Goal: Information Seeking & Learning: Learn about a topic

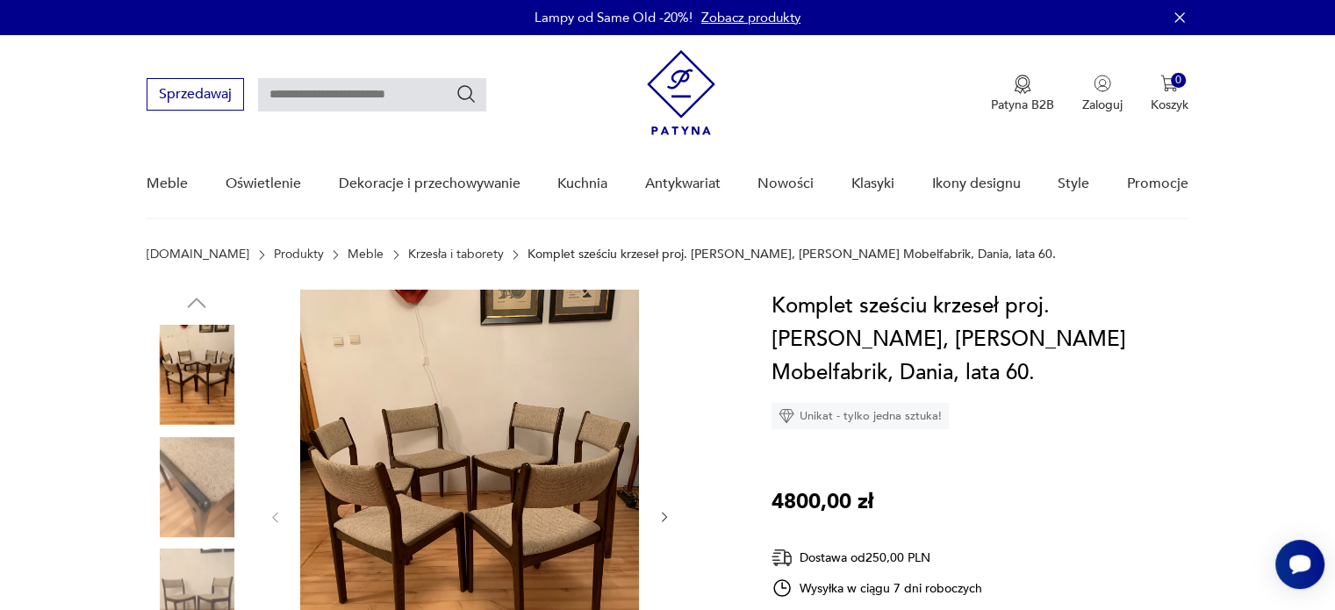
drag, startPoint x: 348, startPoint y: 57, endPoint x: 344, endPoint y: 69, distance: 12.8
click at [348, 59] on div "Sprzedawaj Patyna B2B Zaloguj 0 Koszyk Twój koszyk ( 0 ) Brak produktów w koszy…" at bounding box center [667, 85] width 1041 height 101
click at [341, 97] on input "text" at bounding box center [372, 94] width 228 height 33
type input "*********"
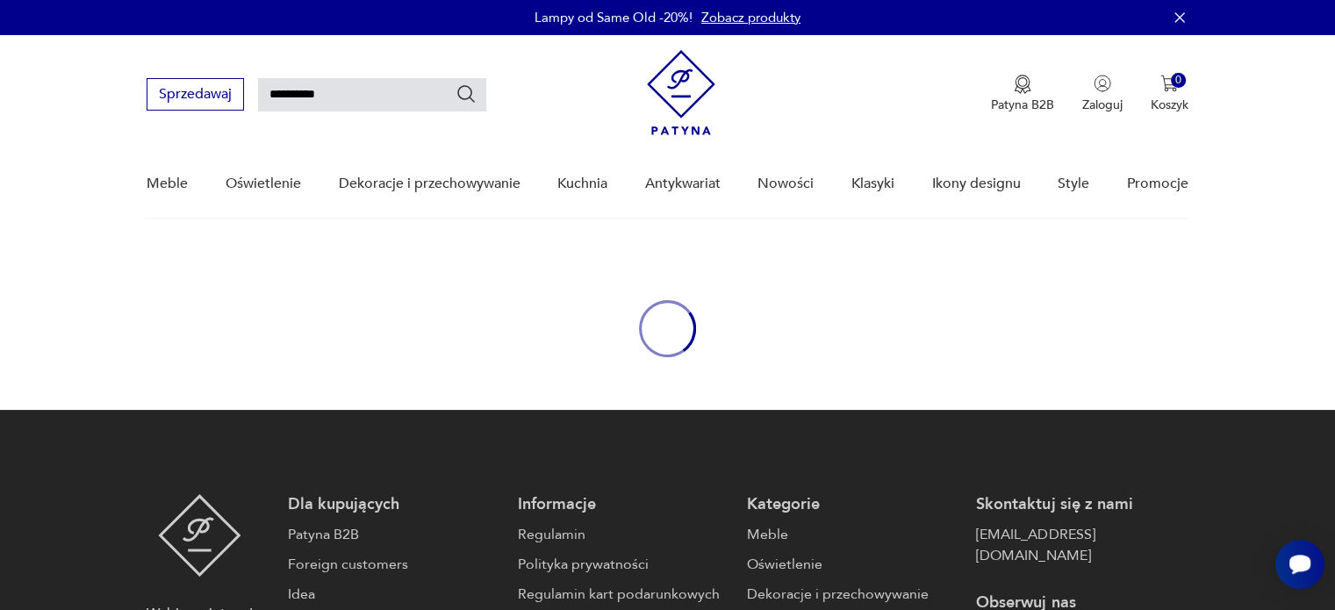
type input "*********"
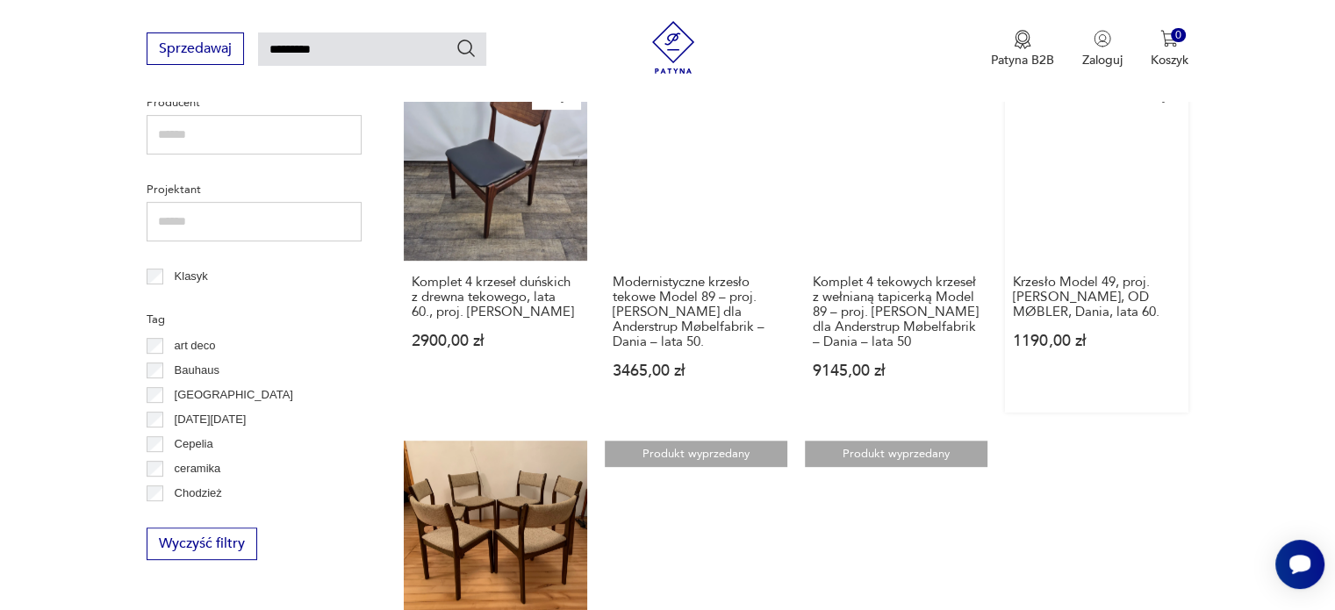
scroll to position [863, 0]
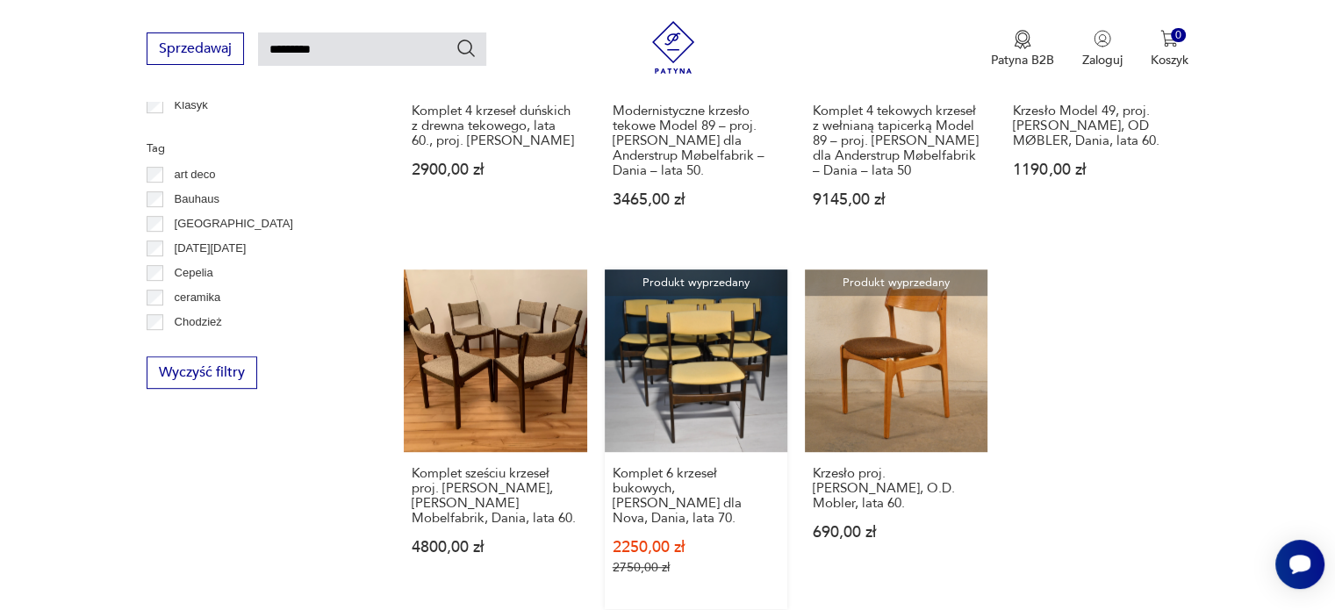
click at [714, 355] on link "Produkt wyprzedany Komplet 6 krzeseł bukowych, Erik Buch dla Nova, Dania, lata …" at bounding box center [696, 439] width 183 height 340
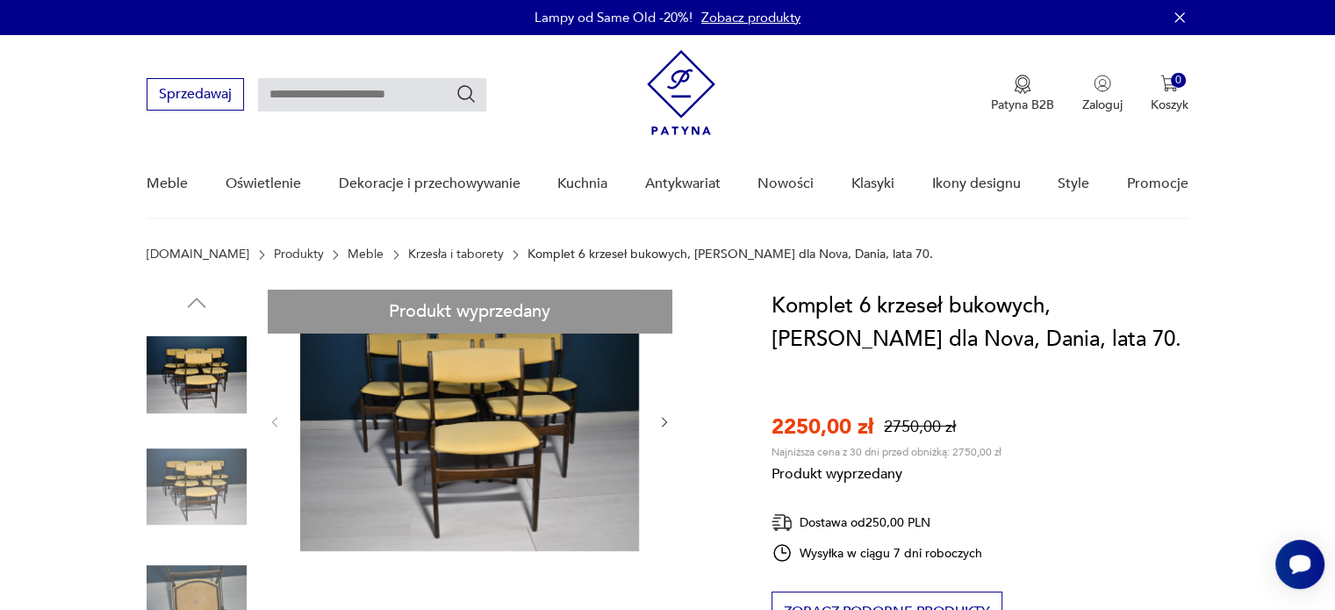
type input "*********"
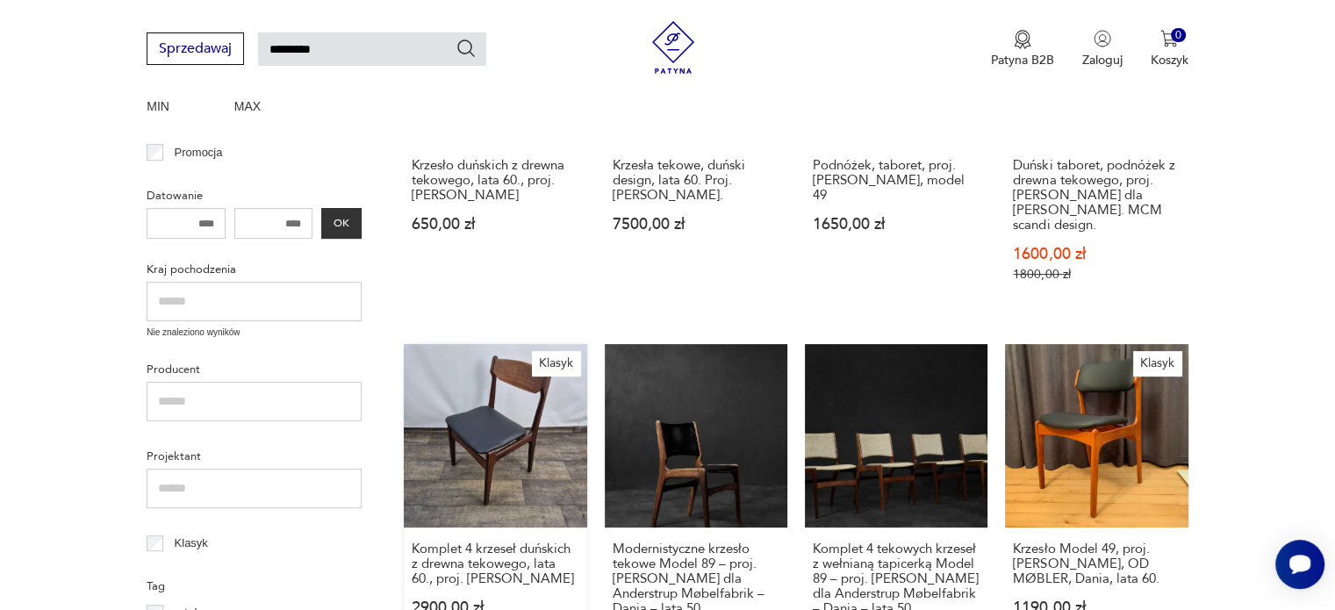
scroll to position [424, 0]
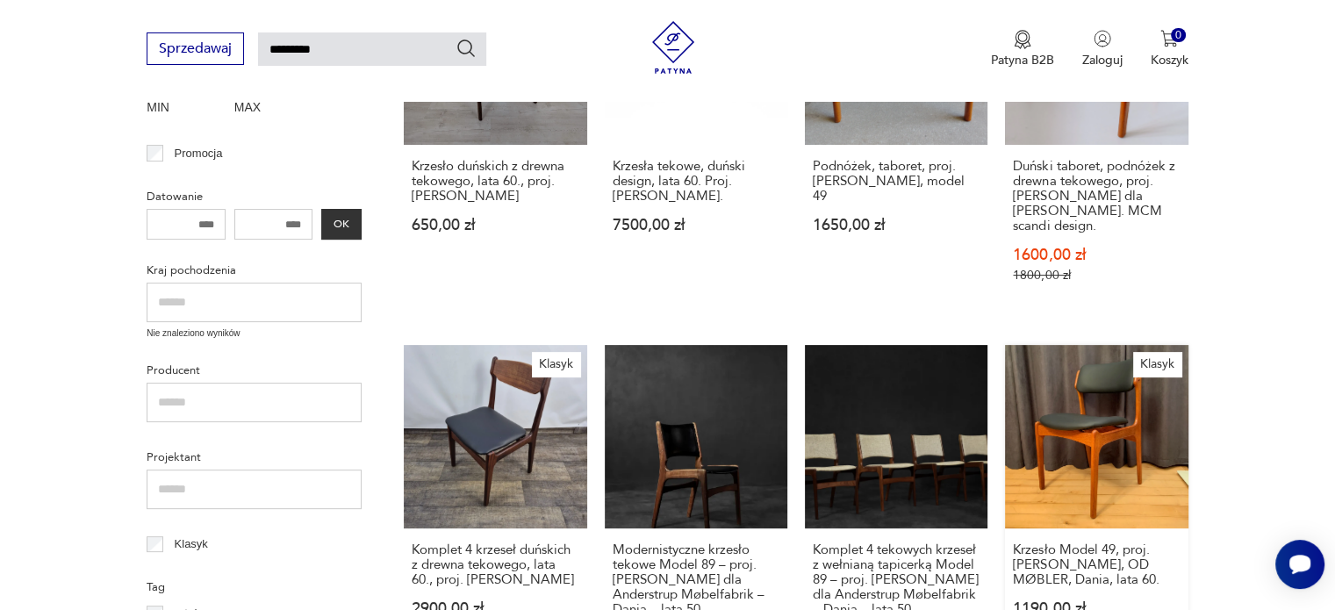
click at [1083, 427] on link "Klasyk Krzesło Model 49, proj. Erik Buch, OD MØBLER, Dania, lata 60. 1190,00 zł" at bounding box center [1096, 512] width 183 height 334
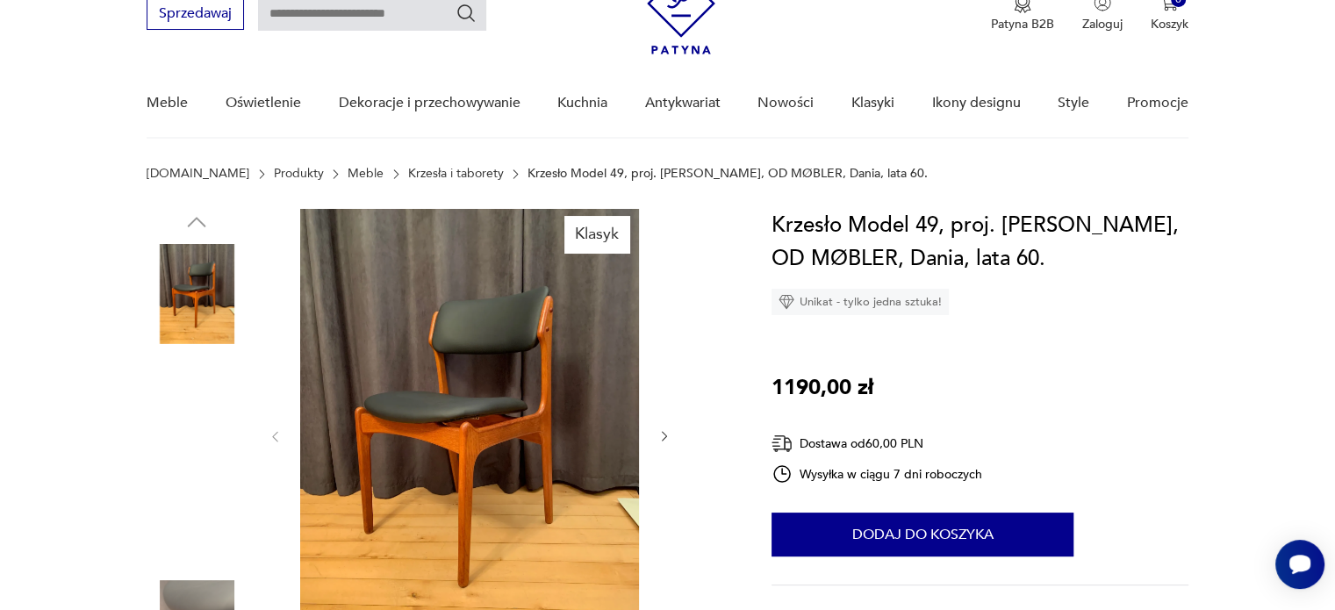
scroll to position [176, 0]
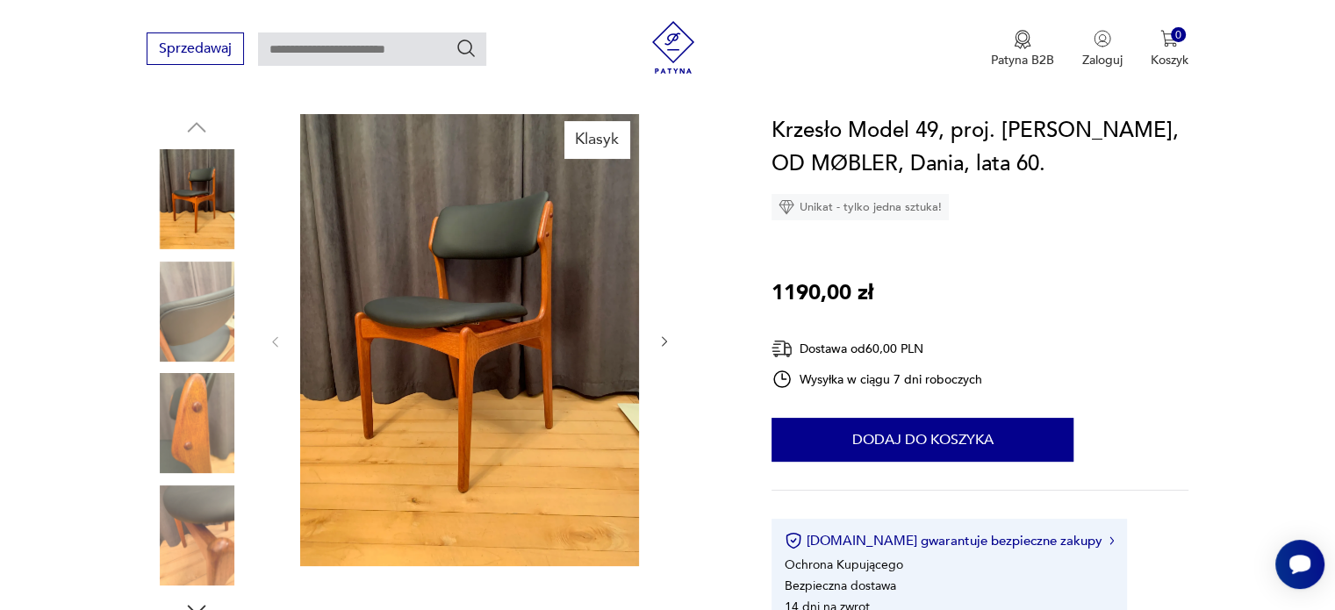
click at [492, 348] on img at bounding box center [469, 340] width 339 height 452
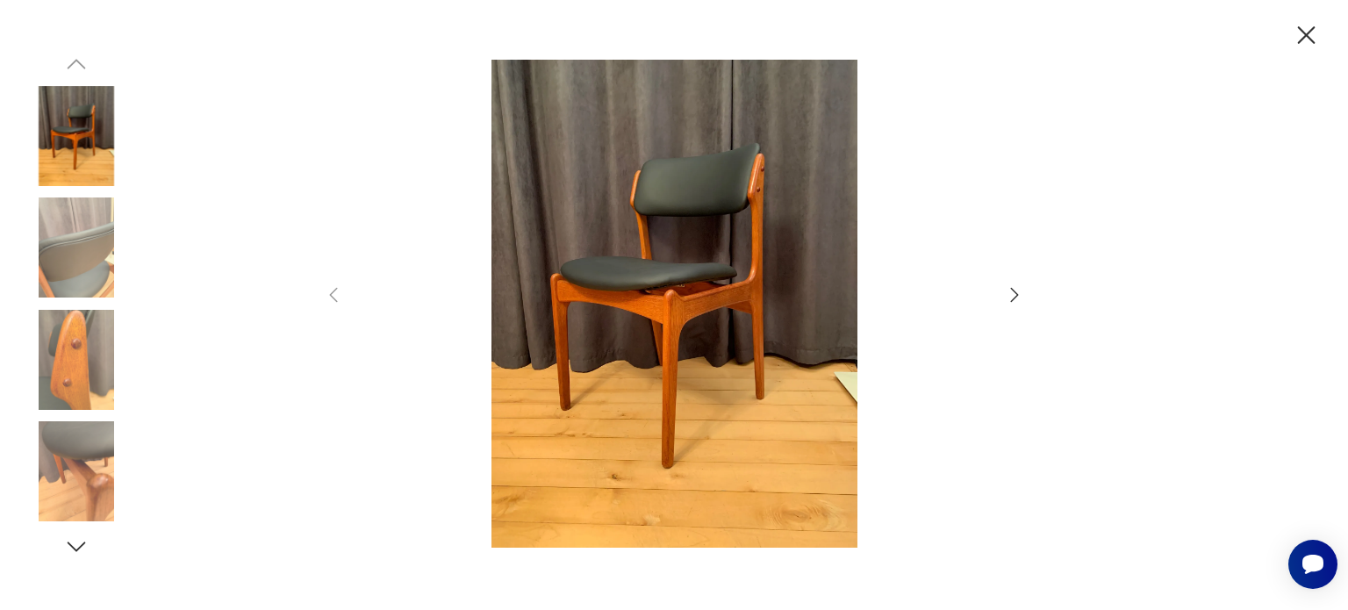
click at [681, 321] on img at bounding box center [674, 304] width 625 height 488
click at [1014, 287] on icon "button" at bounding box center [1014, 294] width 21 height 21
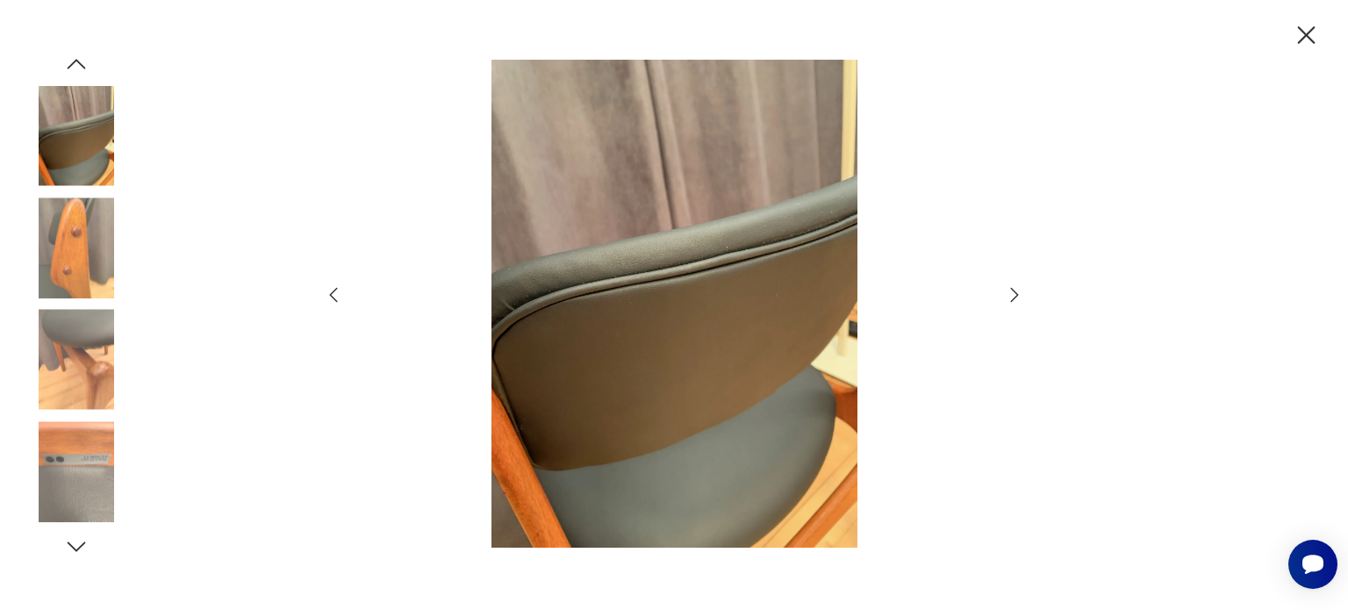
click at [1014, 287] on icon "button" at bounding box center [1014, 294] width 21 height 21
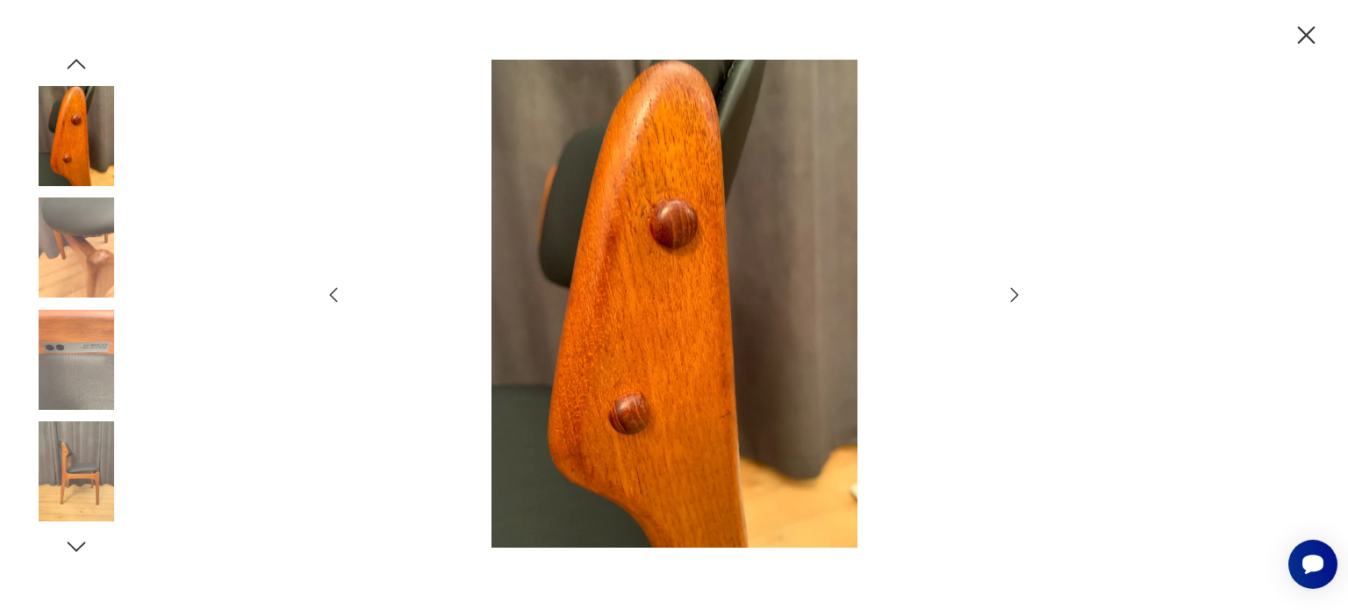
click at [1014, 287] on icon "button" at bounding box center [1014, 294] width 21 height 21
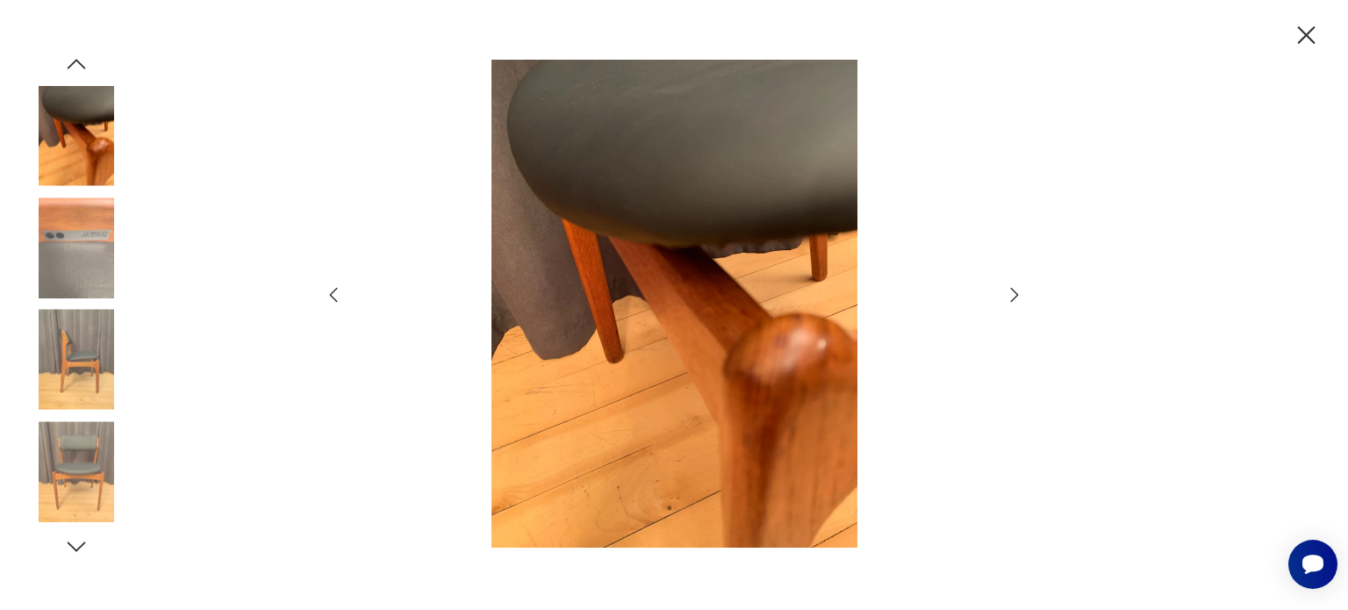
click at [1014, 287] on icon "button" at bounding box center [1014, 294] width 21 height 21
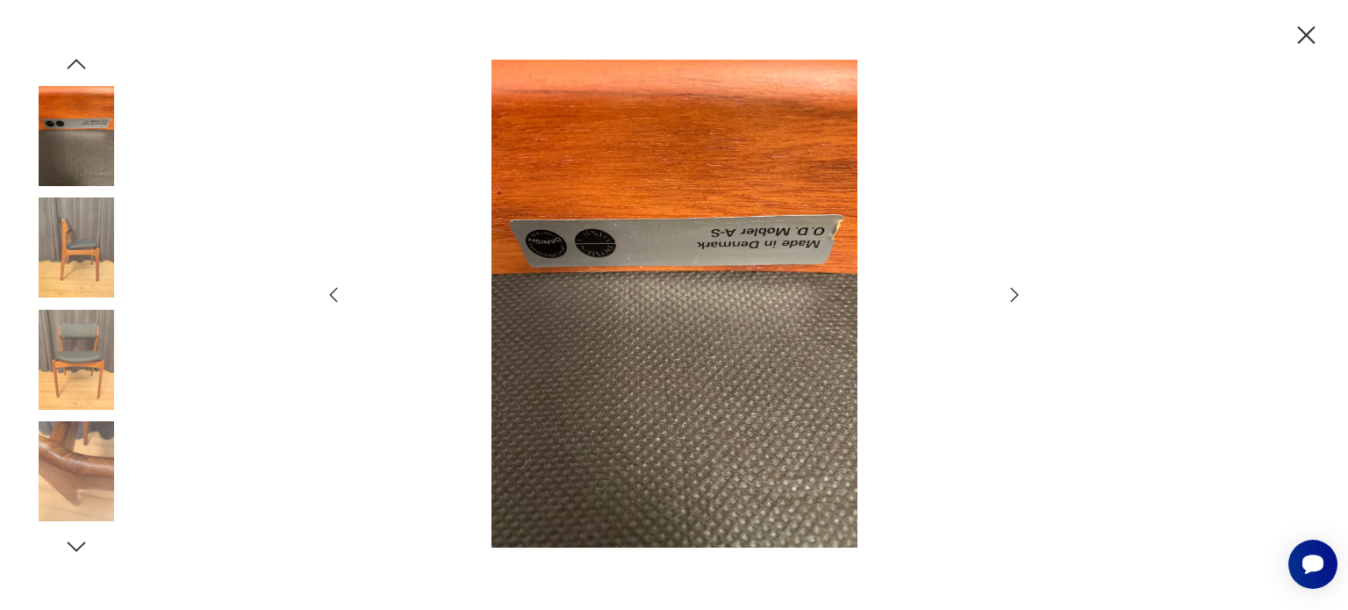
click at [1014, 287] on icon "button" at bounding box center [1014, 294] width 21 height 21
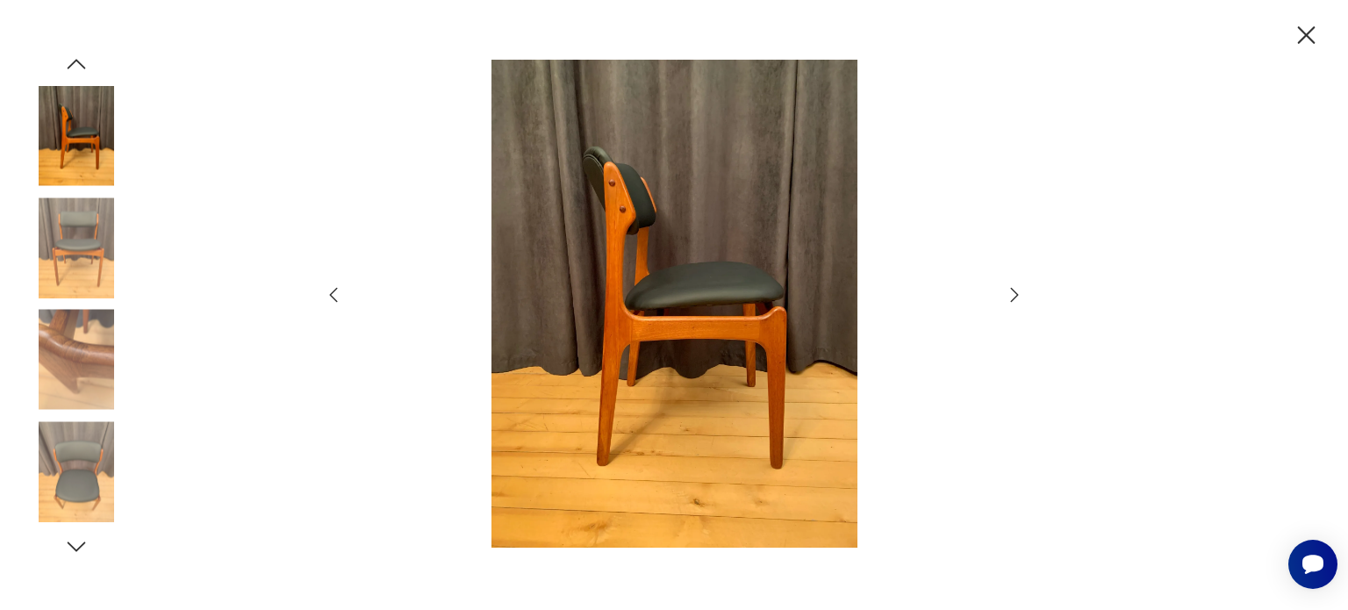
click at [1014, 287] on icon "button" at bounding box center [1014, 294] width 21 height 21
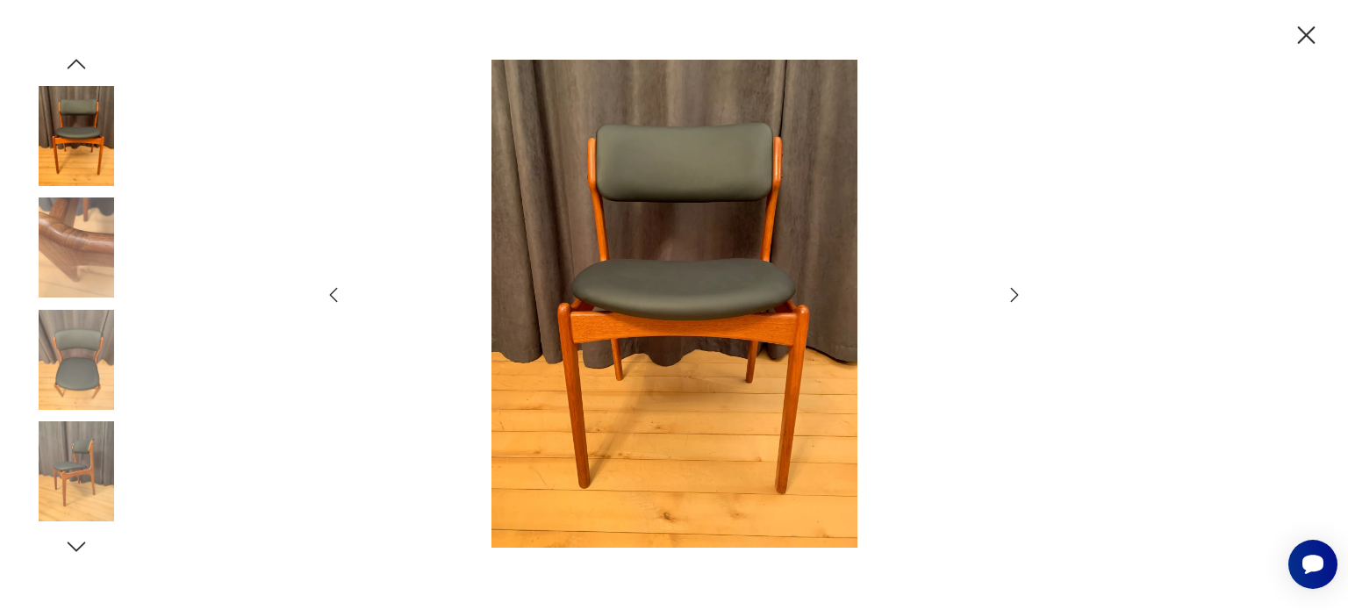
click at [1014, 287] on icon "button" at bounding box center [1014, 294] width 21 height 21
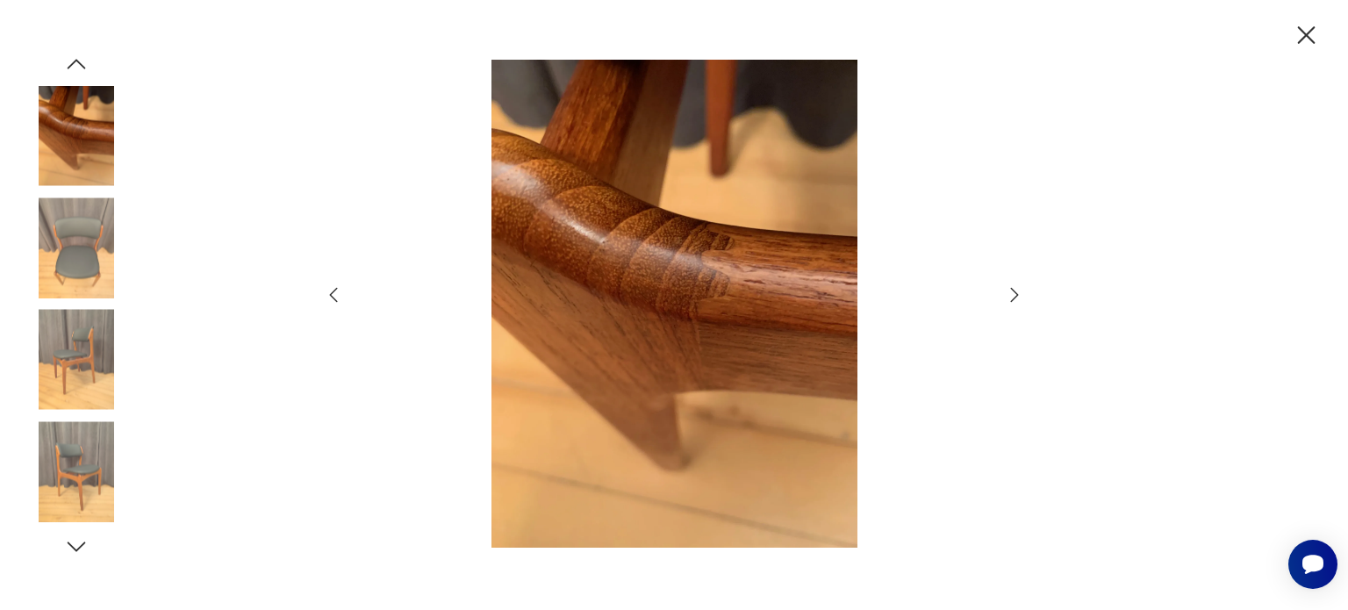
click at [1014, 287] on icon "button" at bounding box center [1014, 294] width 21 height 21
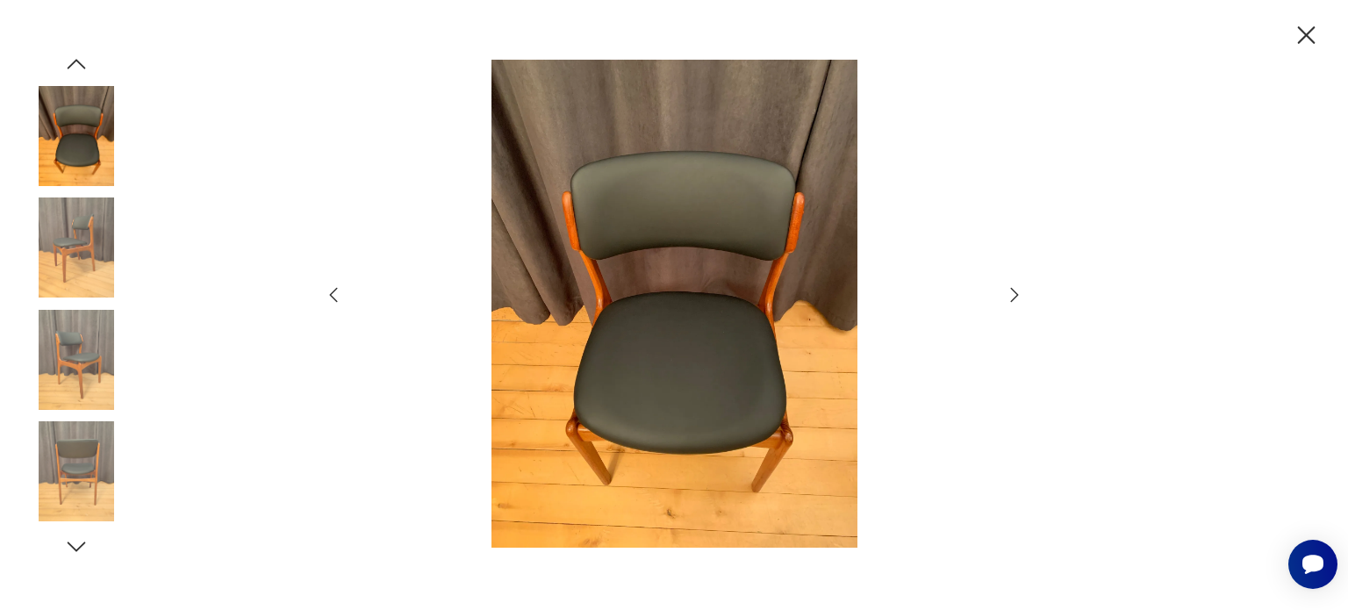
click at [1014, 287] on icon "button" at bounding box center [1014, 294] width 21 height 21
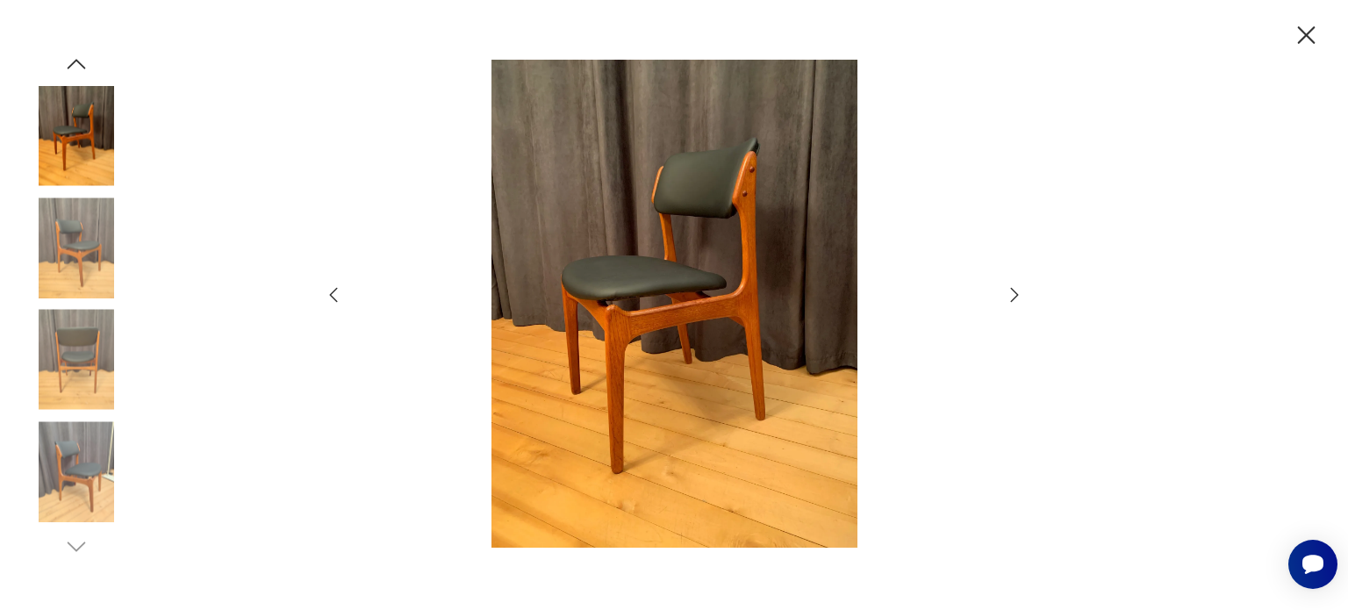
click at [1014, 287] on icon "button" at bounding box center [1014, 294] width 21 height 21
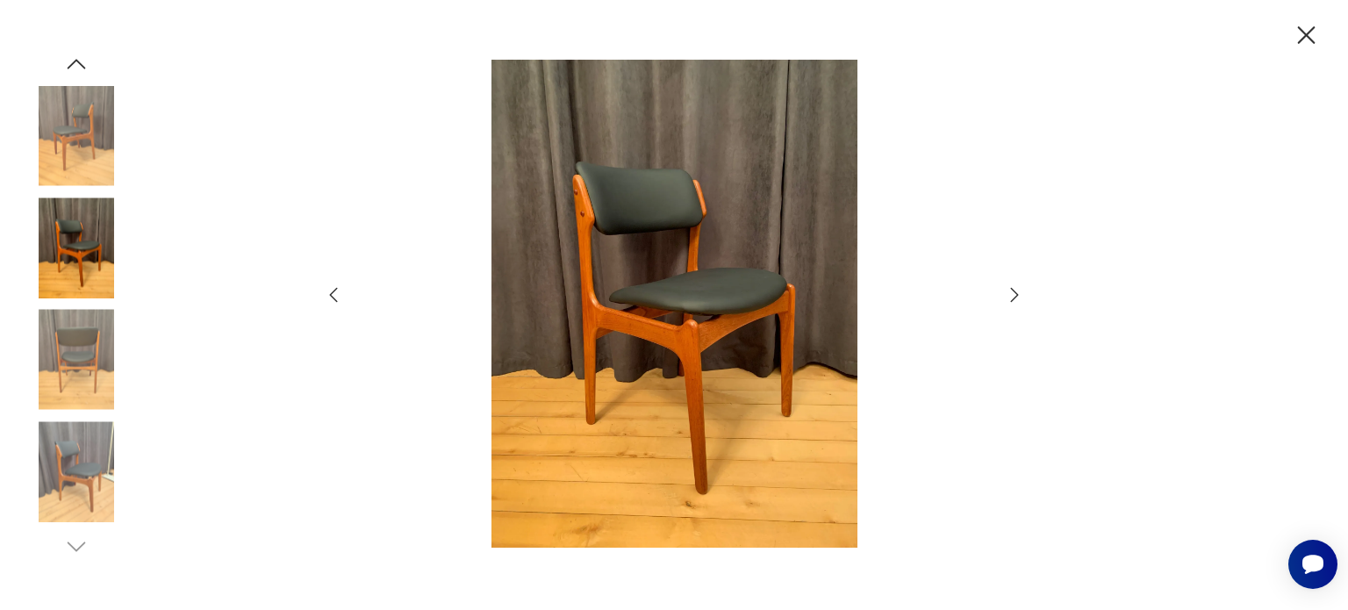
click at [1014, 287] on icon "button" at bounding box center [1014, 294] width 21 height 21
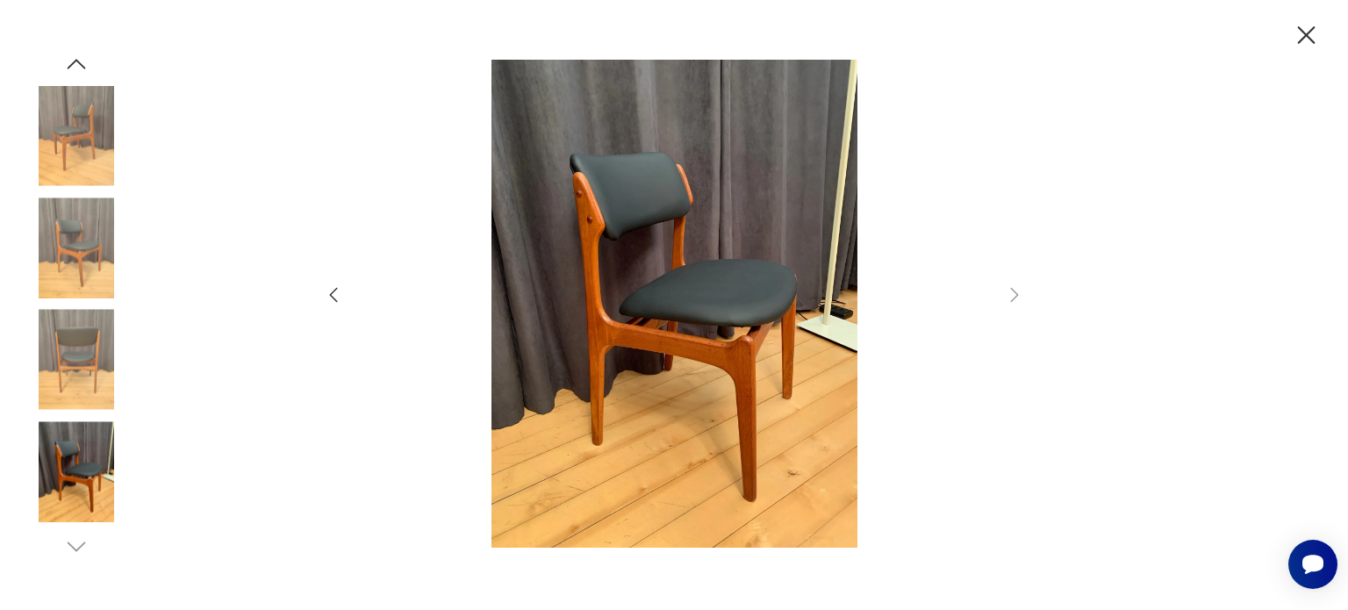
click at [1295, 36] on icon "button" at bounding box center [1306, 35] width 31 height 31
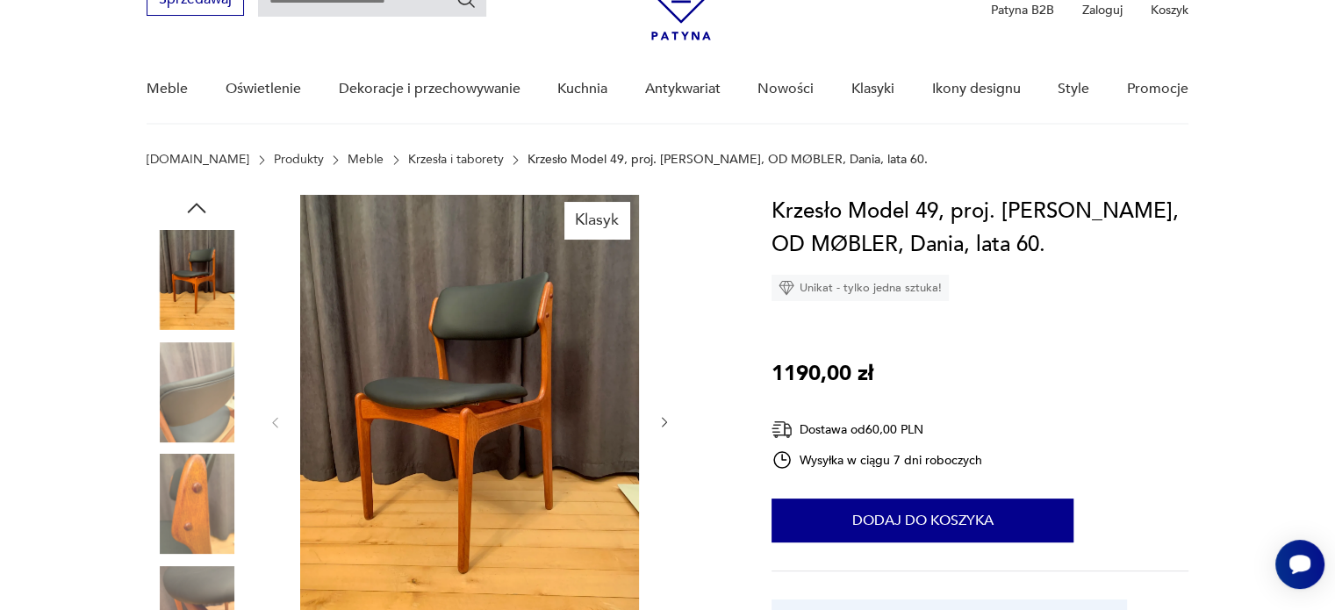
scroll to position [0, 0]
